Goal: Task Accomplishment & Management: Complete application form

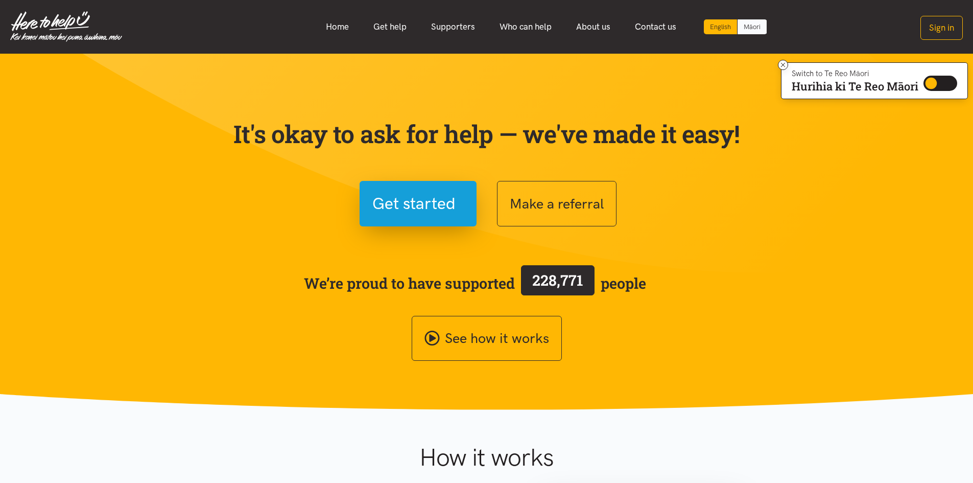
click at [751, 26] on link "Māori" at bounding box center [752, 26] width 29 height 15
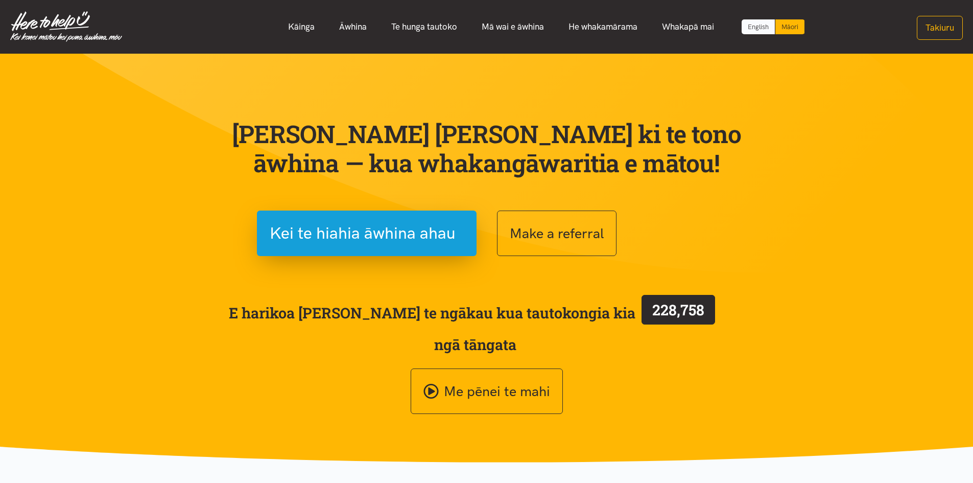
click at [748, 26] on link "English" at bounding box center [758, 26] width 33 height 15
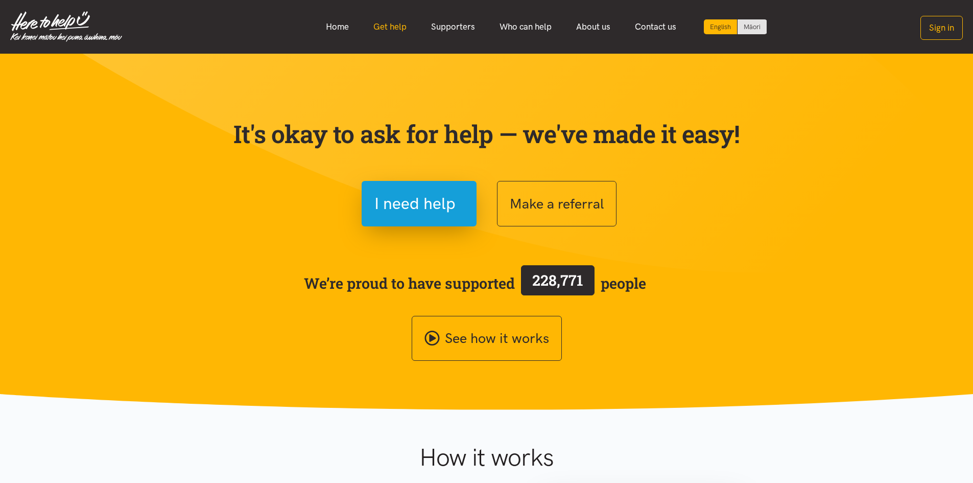
click at [391, 27] on link "Get help" at bounding box center [390, 27] width 58 height 22
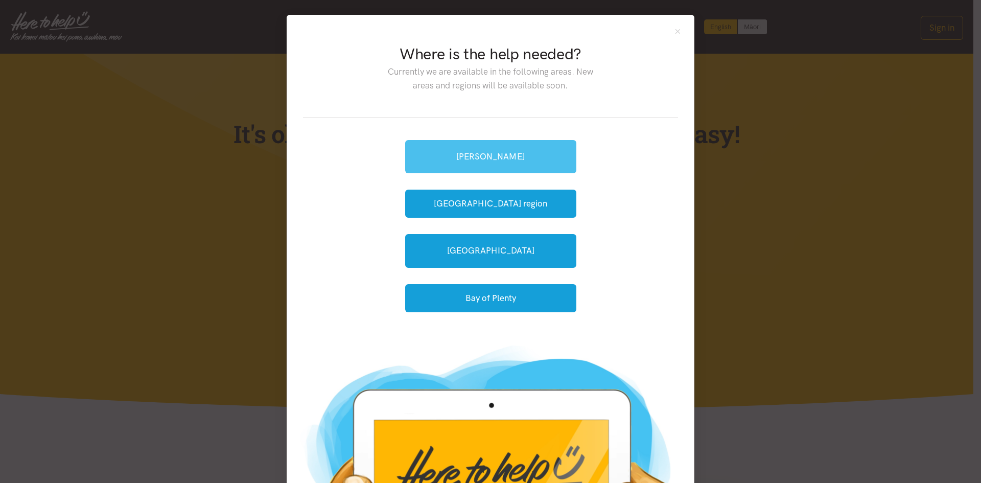
click at [471, 152] on link "[PERSON_NAME]" at bounding box center [490, 156] width 171 height 33
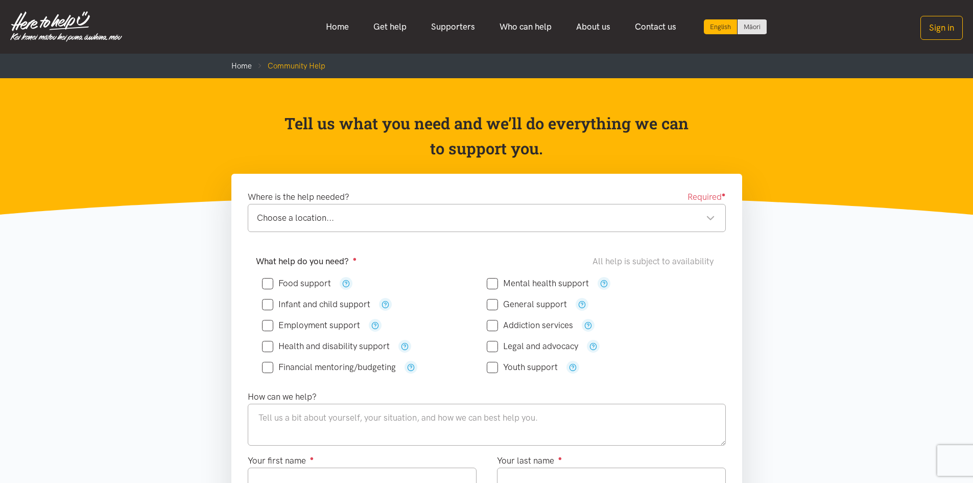
click at [272, 282] on input "Food support" at bounding box center [296, 283] width 69 height 9
checkbox input "true"
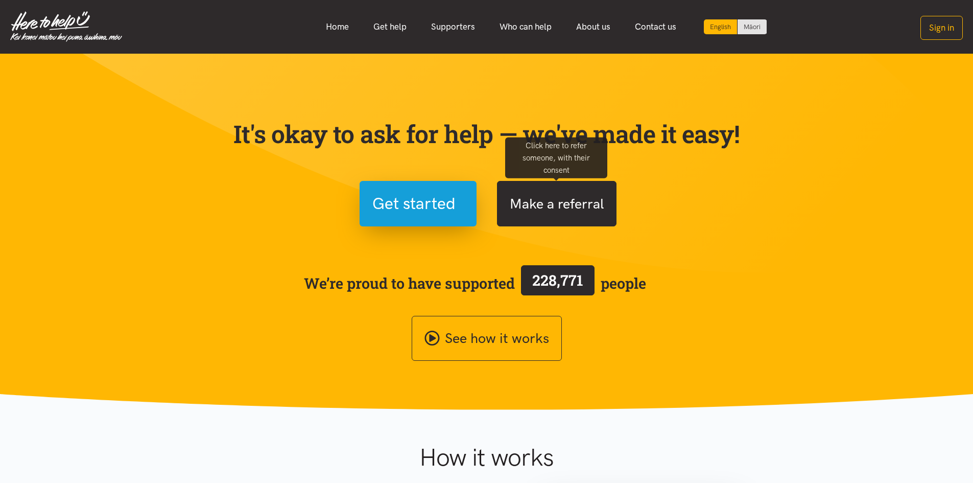
click at [560, 209] on button "Make a referral" at bounding box center [557, 203] width 120 height 45
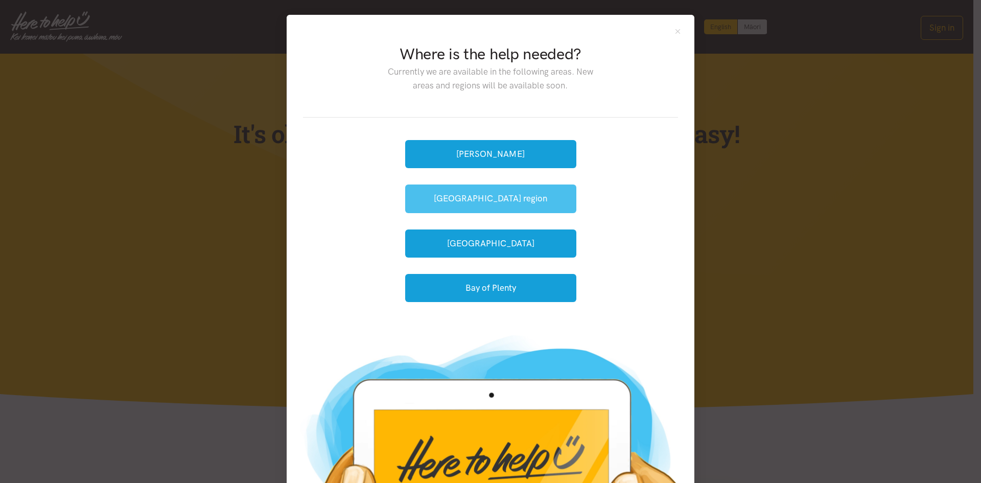
click at [470, 200] on button "[GEOGRAPHIC_DATA] region" at bounding box center [490, 198] width 171 height 28
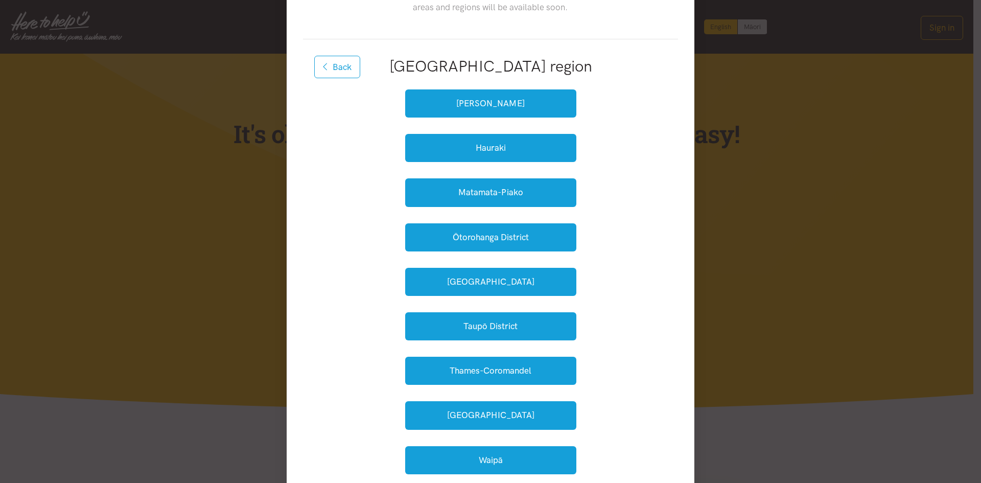
scroll to position [102, 0]
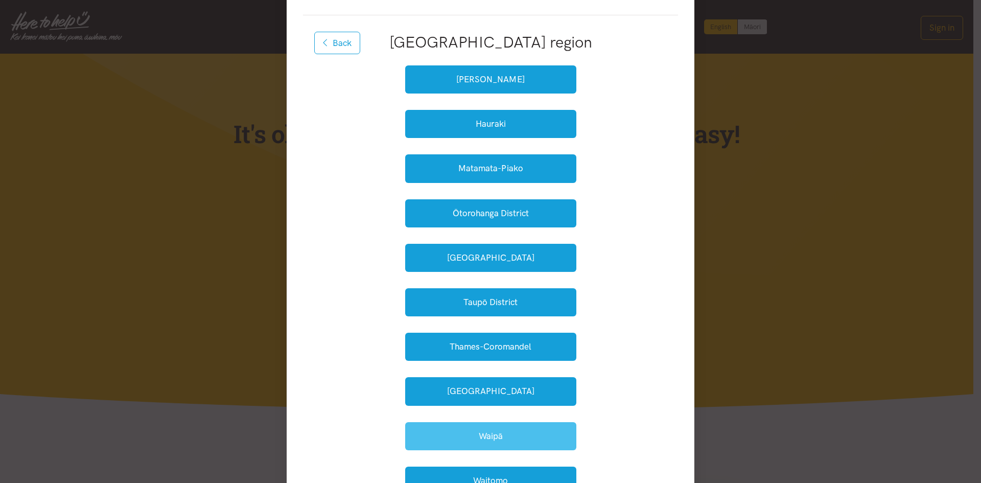
click at [504, 438] on button "Waipā" at bounding box center [490, 436] width 171 height 28
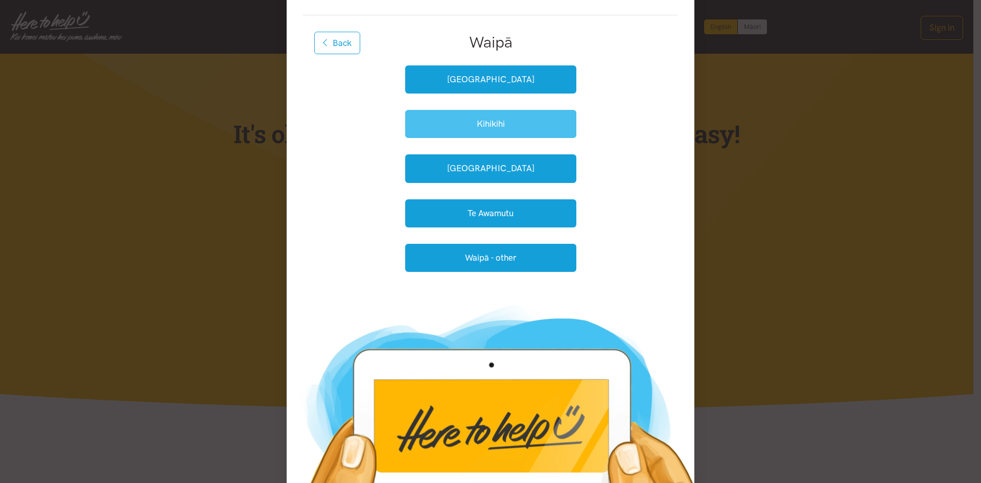
click at [493, 129] on button "Kihikihi" at bounding box center [490, 124] width 171 height 28
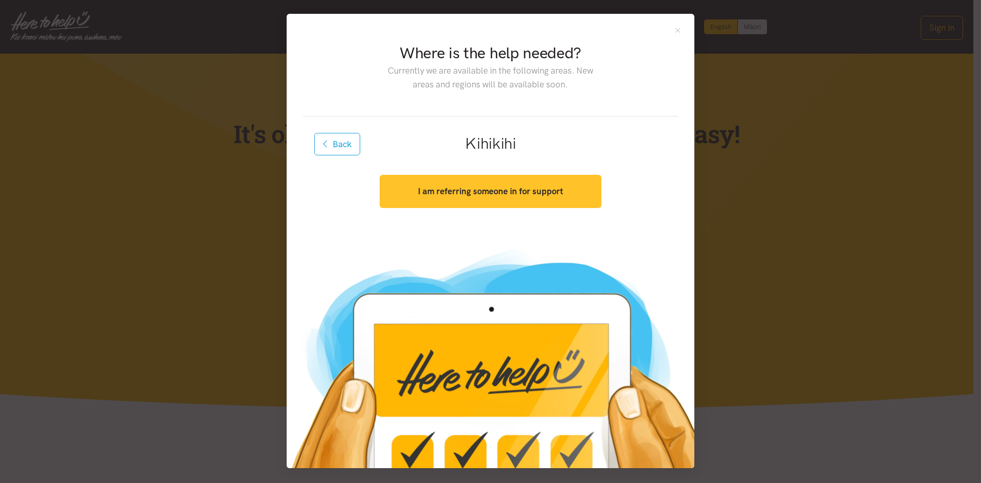
click at [488, 196] on button "I am referring someone in for support" at bounding box center [490, 191] width 221 height 33
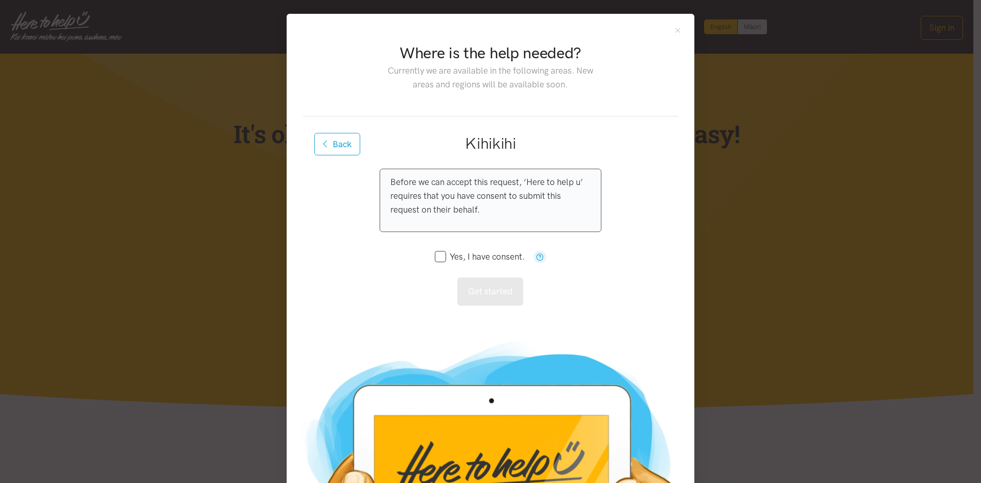
click at [435, 256] on input "Yes, I have consent." at bounding box center [480, 256] width 90 height 9
checkbox input "true"
click at [482, 293] on button "Get started" at bounding box center [490, 291] width 66 height 28
